Goal: Find specific page/section: Find specific page/section

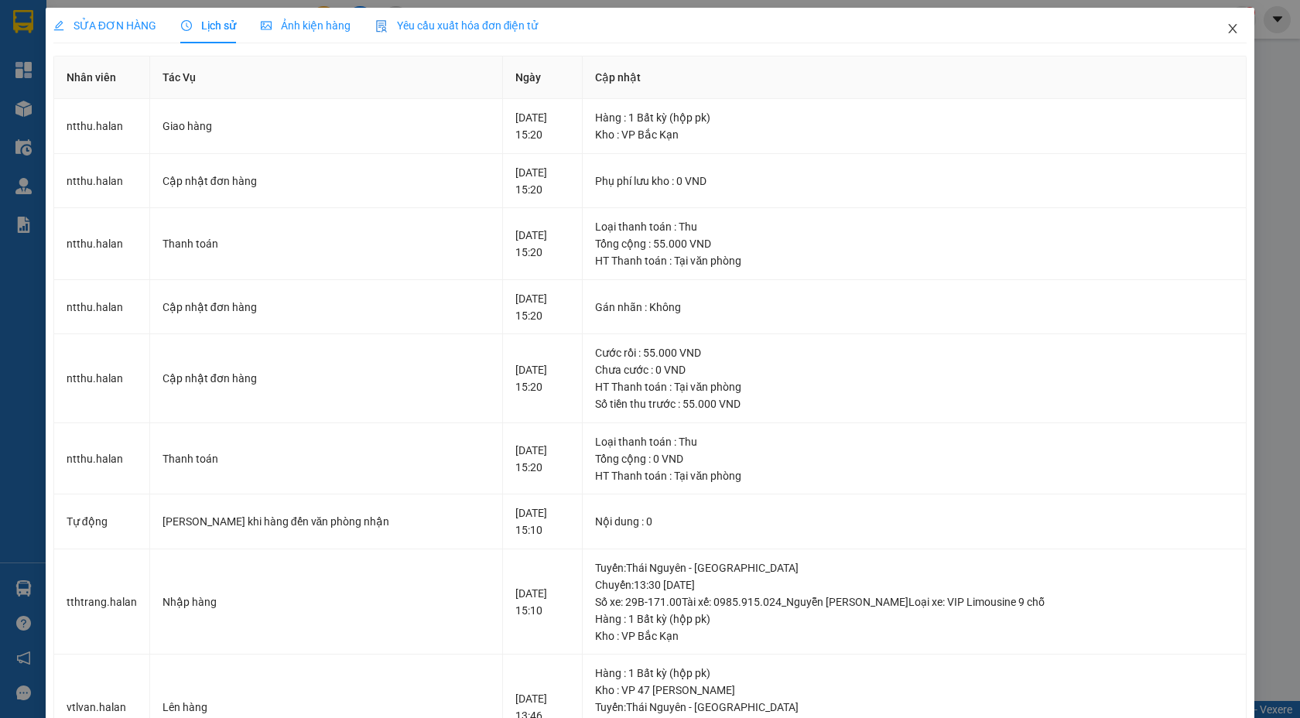
click at [1243, 36] on span "Close" at bounding box center [1232, 29] width 43 height 43
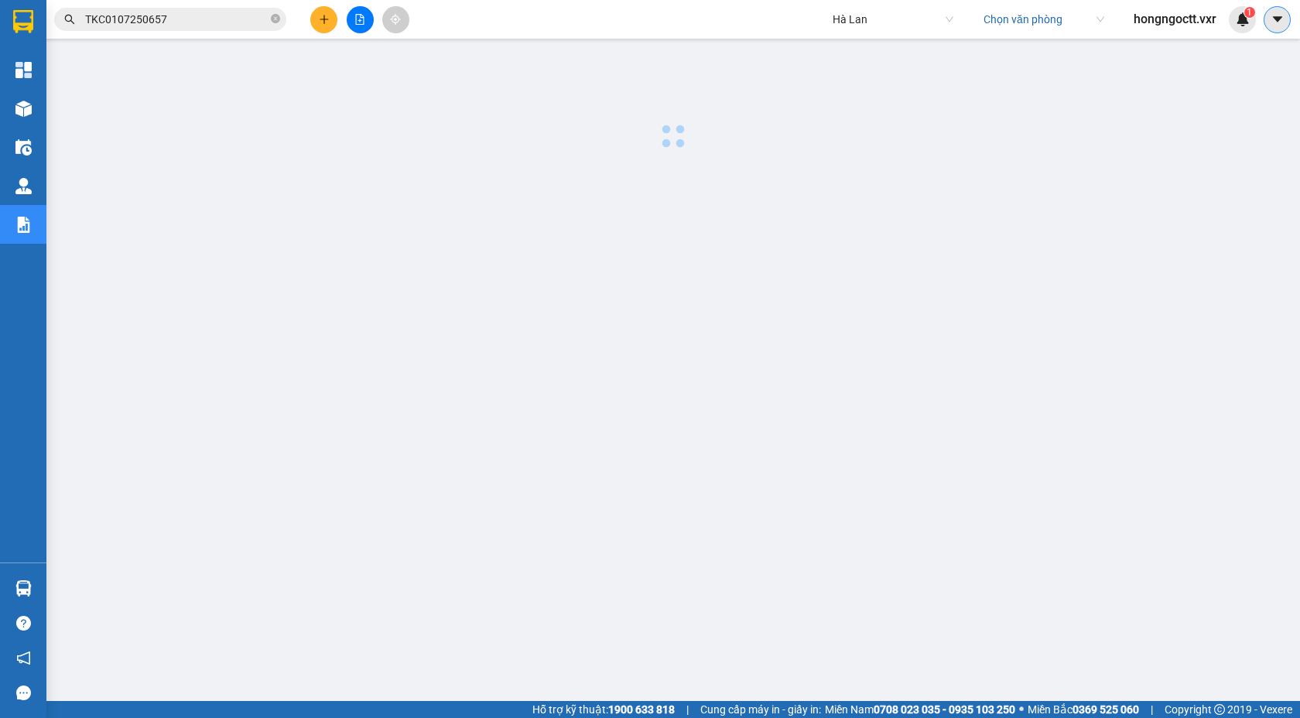
click at [1276, 17] on icon "caret-down" at bounding box center [1276, 18] width 9 height 5
click at [1233, 19] on div "1" at bounding box center [1242, 19] width 27 height 27
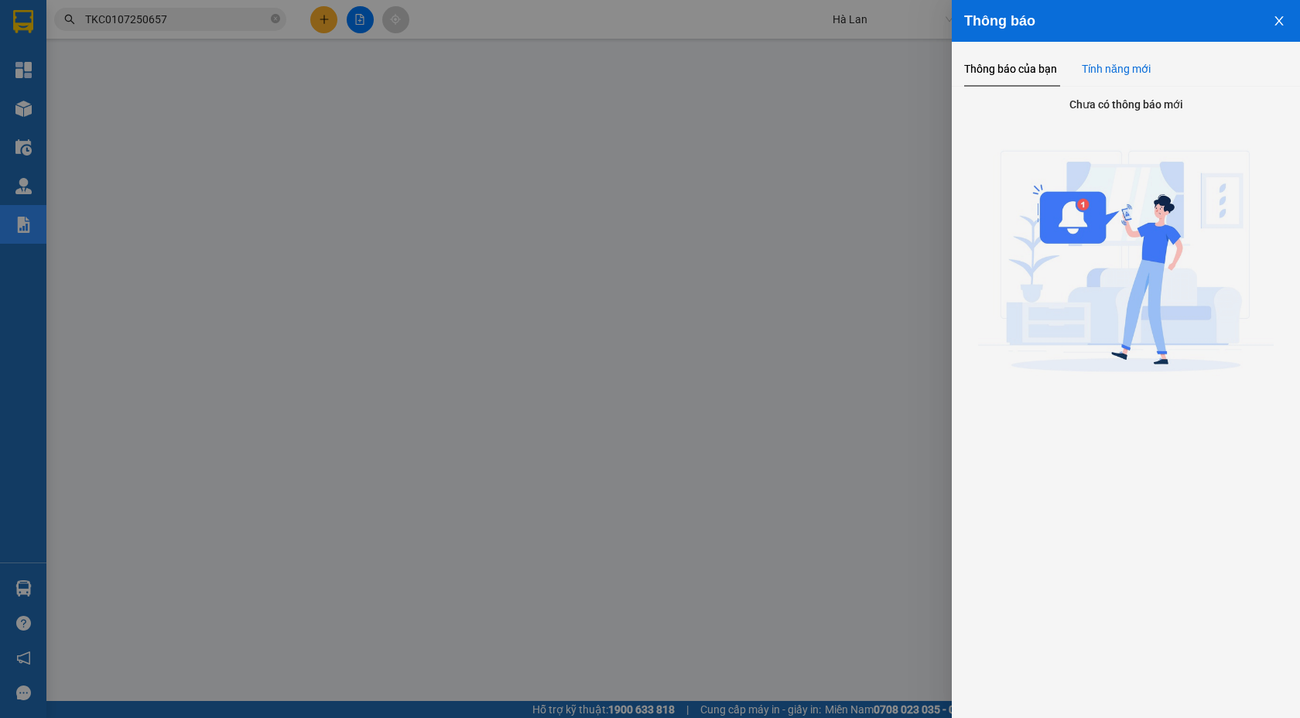
click at [1123, 74] on div "Tính năng mới" at bounding box center [1116, 68] width 69 height 17
click at [1016, 61] on div "Thông báo của bạn" at bounding box center [1010, 68] width 93 height 17
click at [1277, 15] on icon "close" at bounding box center [1279, 21] width 12 height 12
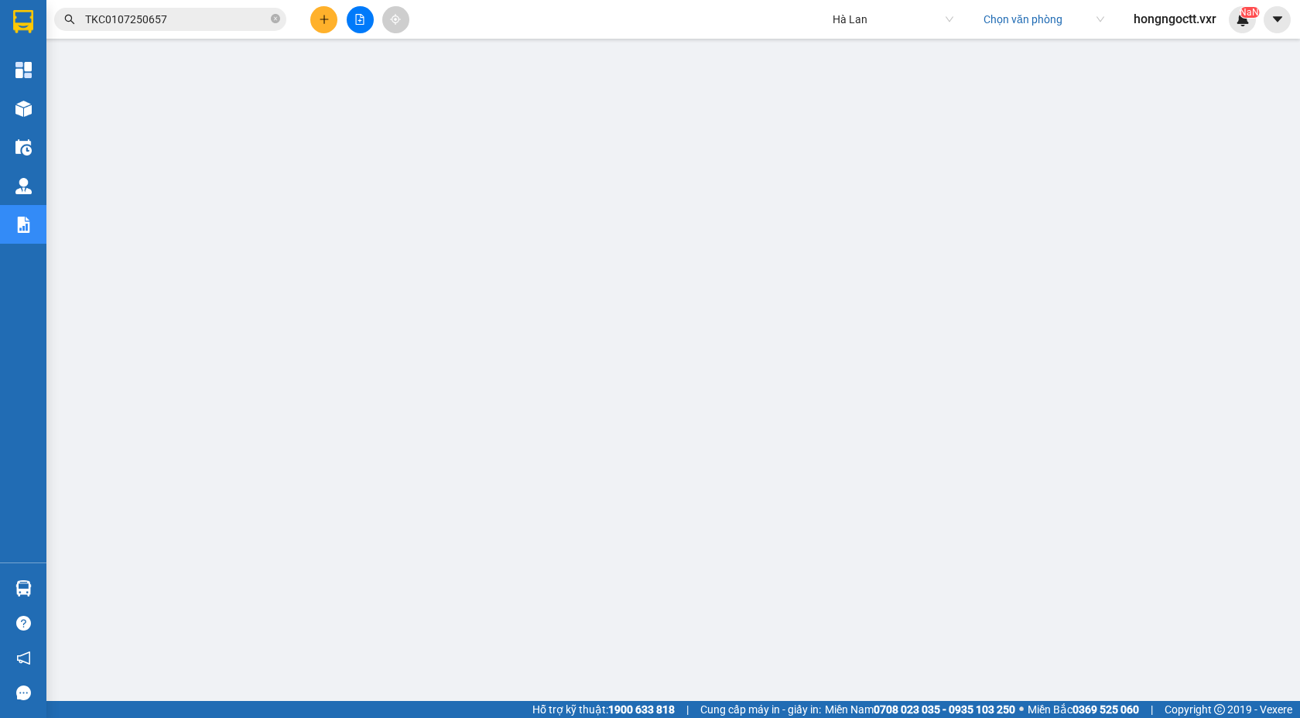
click at [1069, 9] on input "search" at bounding box center [1039, 19] width 110 height 23
